Goal: Task Accomplishment & Management: Use online tool/utility

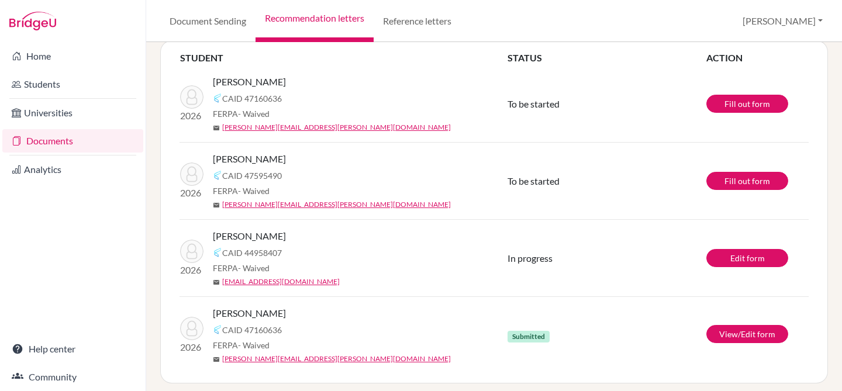
scroll to position [114, 0]
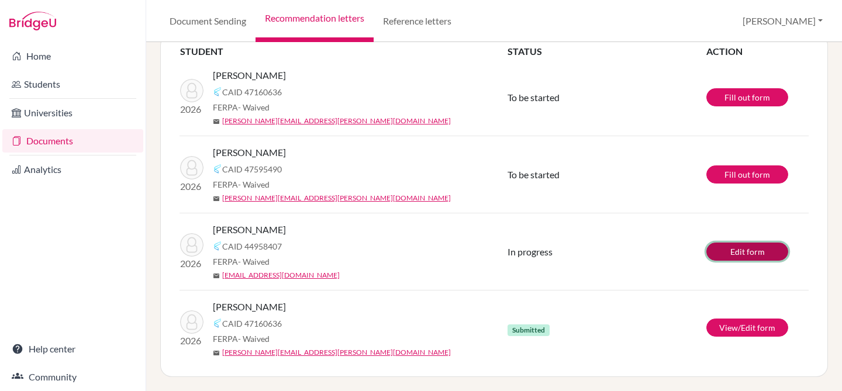
click at [754, 249] on link "Edit form" at bounding box center [748, 252] width 82 height 18
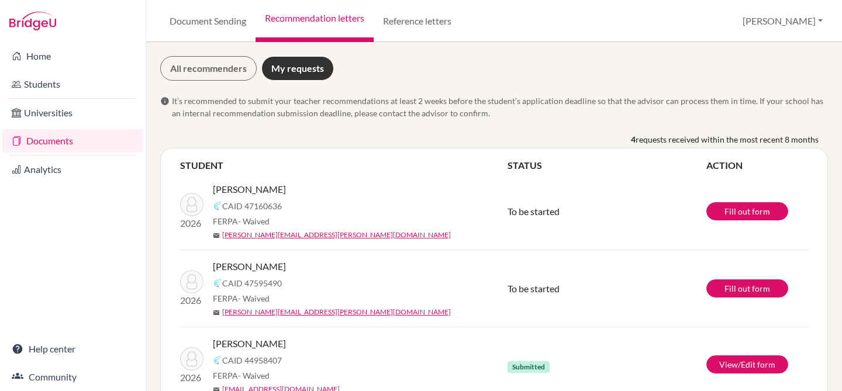
scroll to position [114, 0]
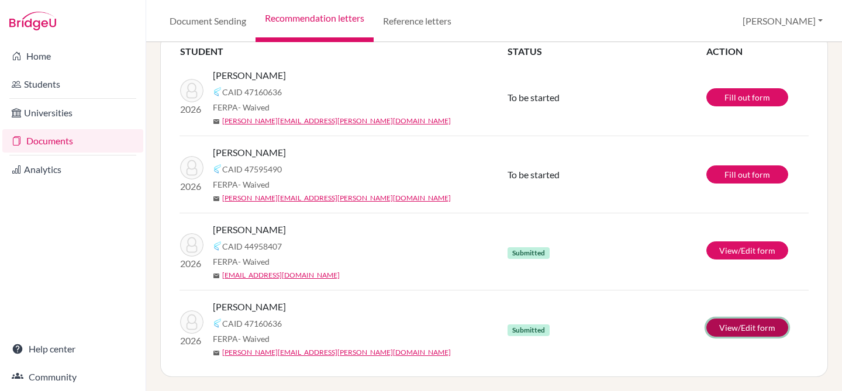
click at [740, 327] on link "View/Edit form" at bounding box center [748, 328] width 82 height 18
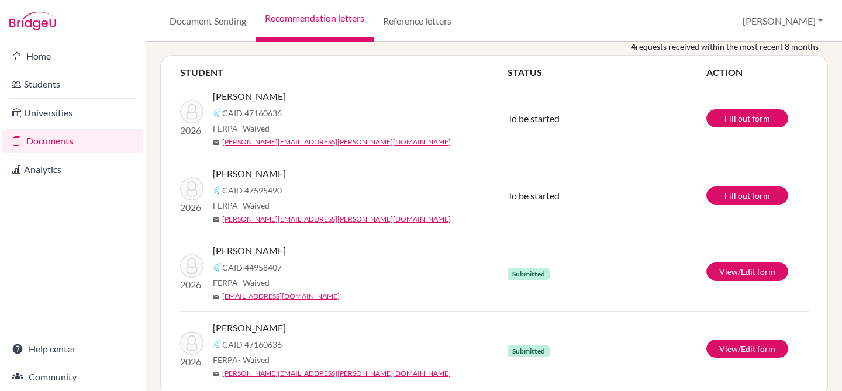
scroll to position [114, 0]
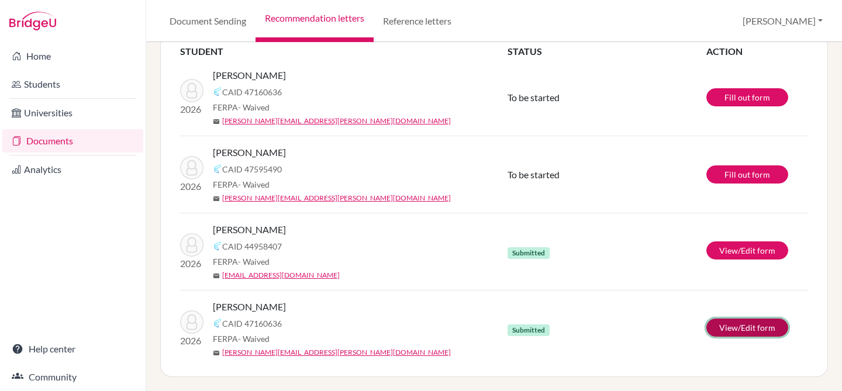
click at [760, 325] on link "View/Edit form" at bounding box center [748, 328] width 82 height 18
